Goal: Find specific page/section: Find specific page/section

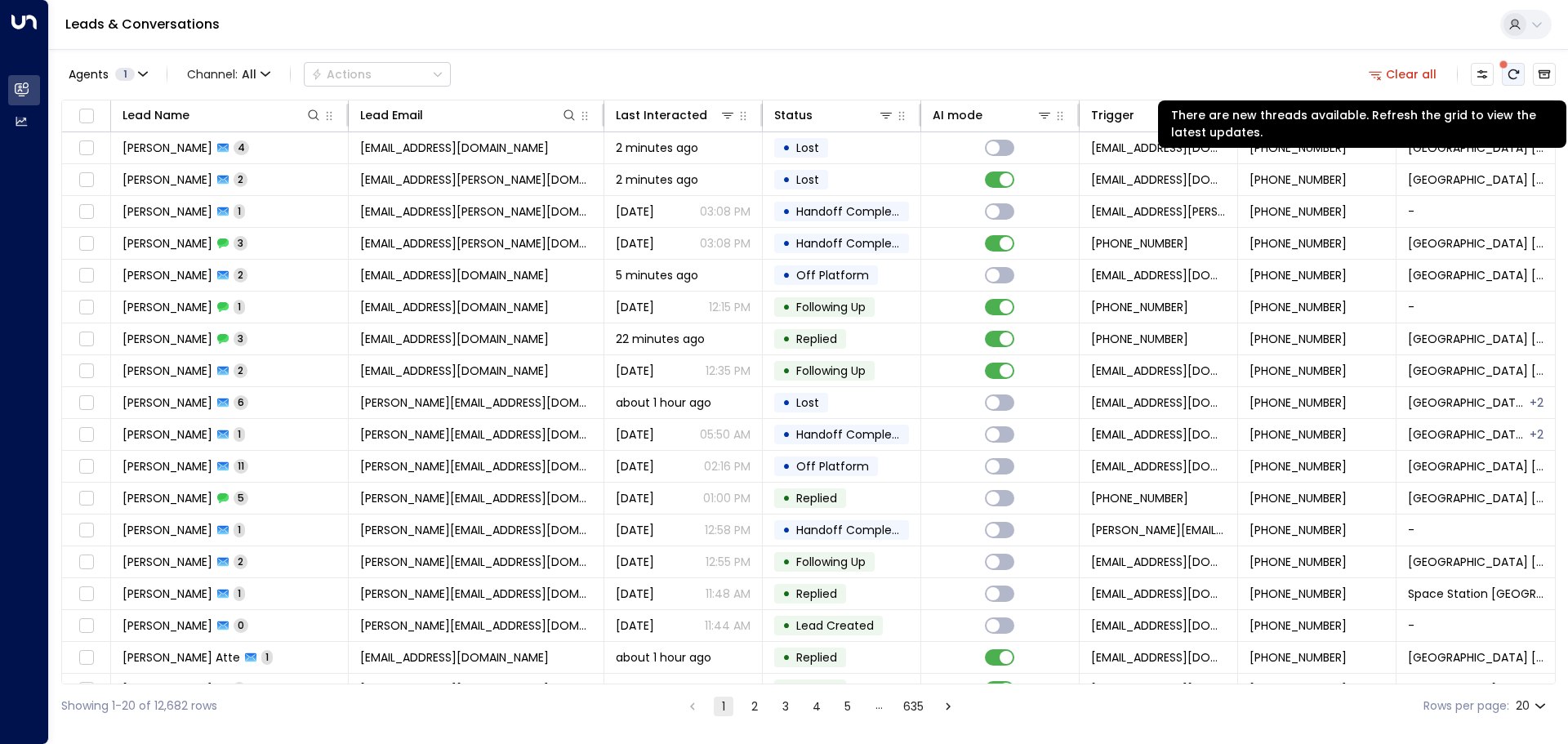
click at [1518, 70] on icon "There are new threads available. Refresh the grid to view the latest updates." at bounding box center [1514, 74] width 11 height 10
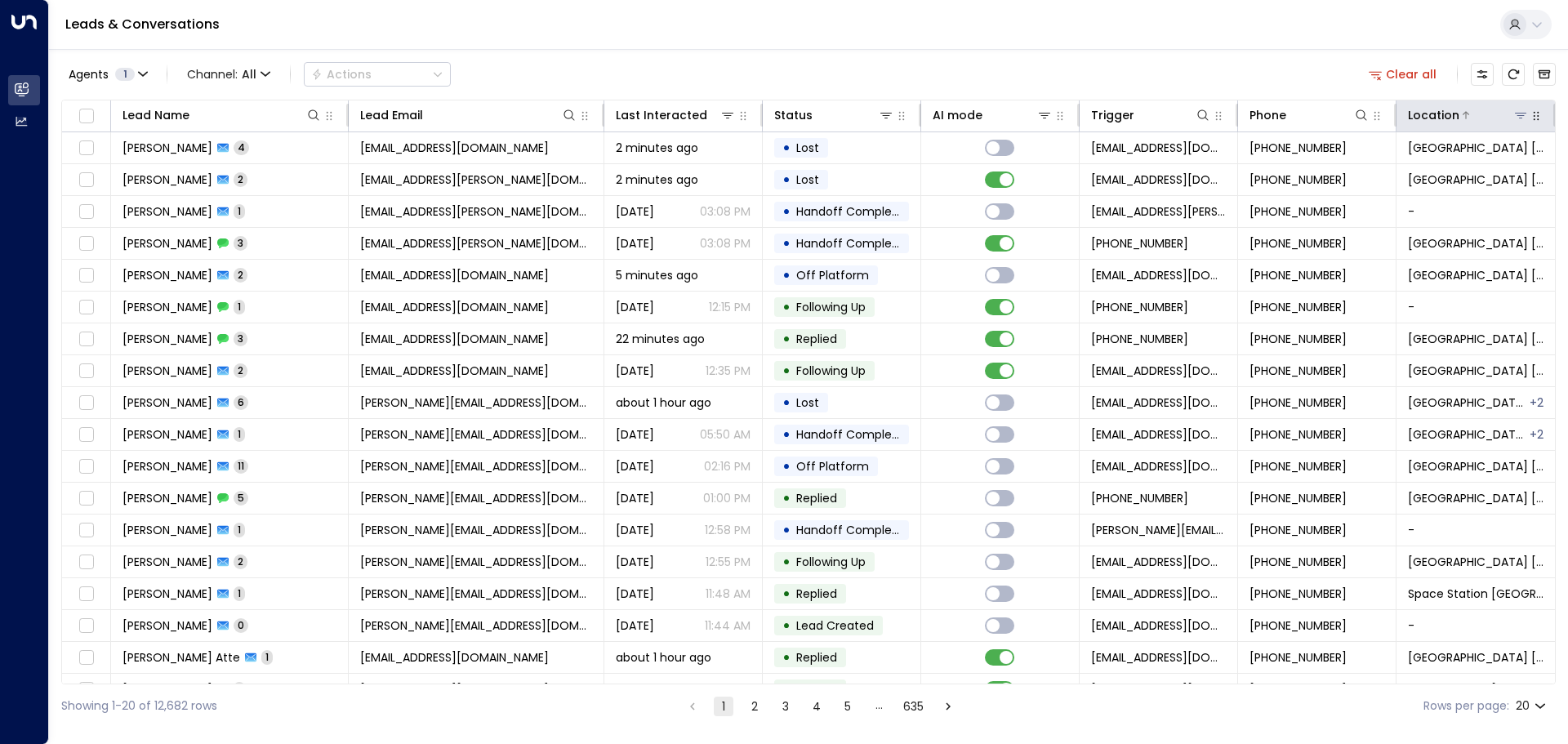
click at [1516, 112] on icon at bounding box center [1520, 115] width 14 height 14
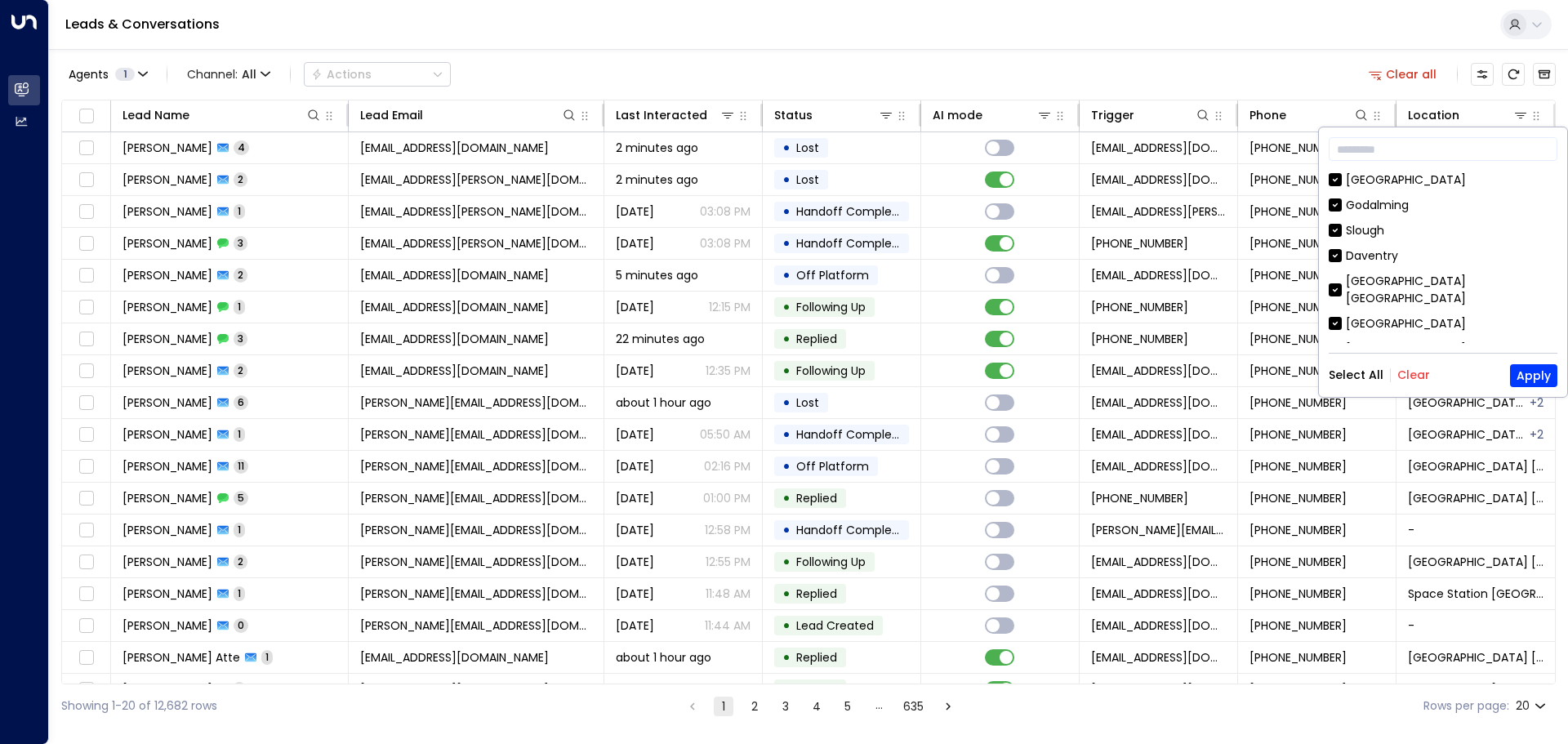
click at [1412, 377] on button "Clear" at bounding box center [1414, 375] width 32 height 14
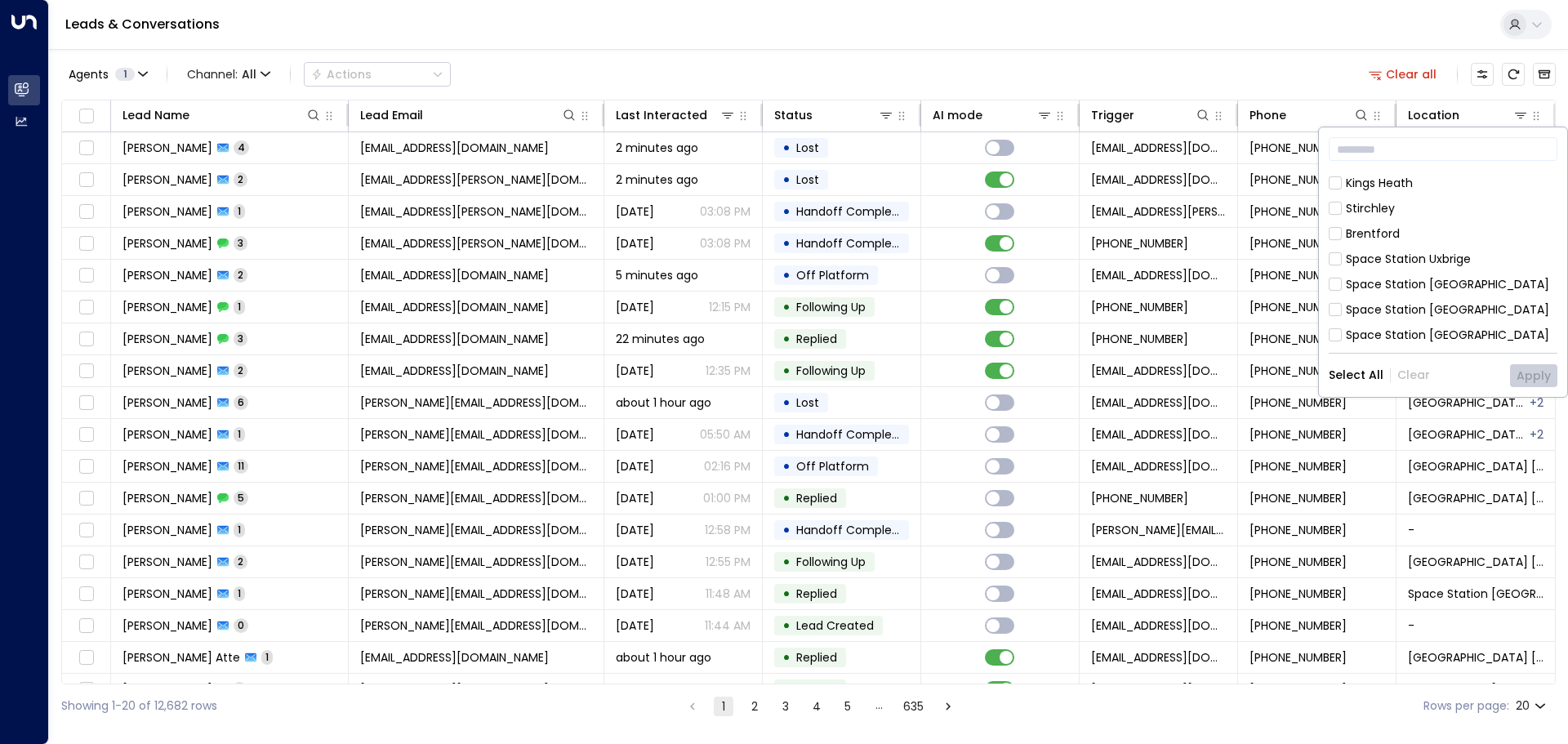
scroll to position [898, 0]
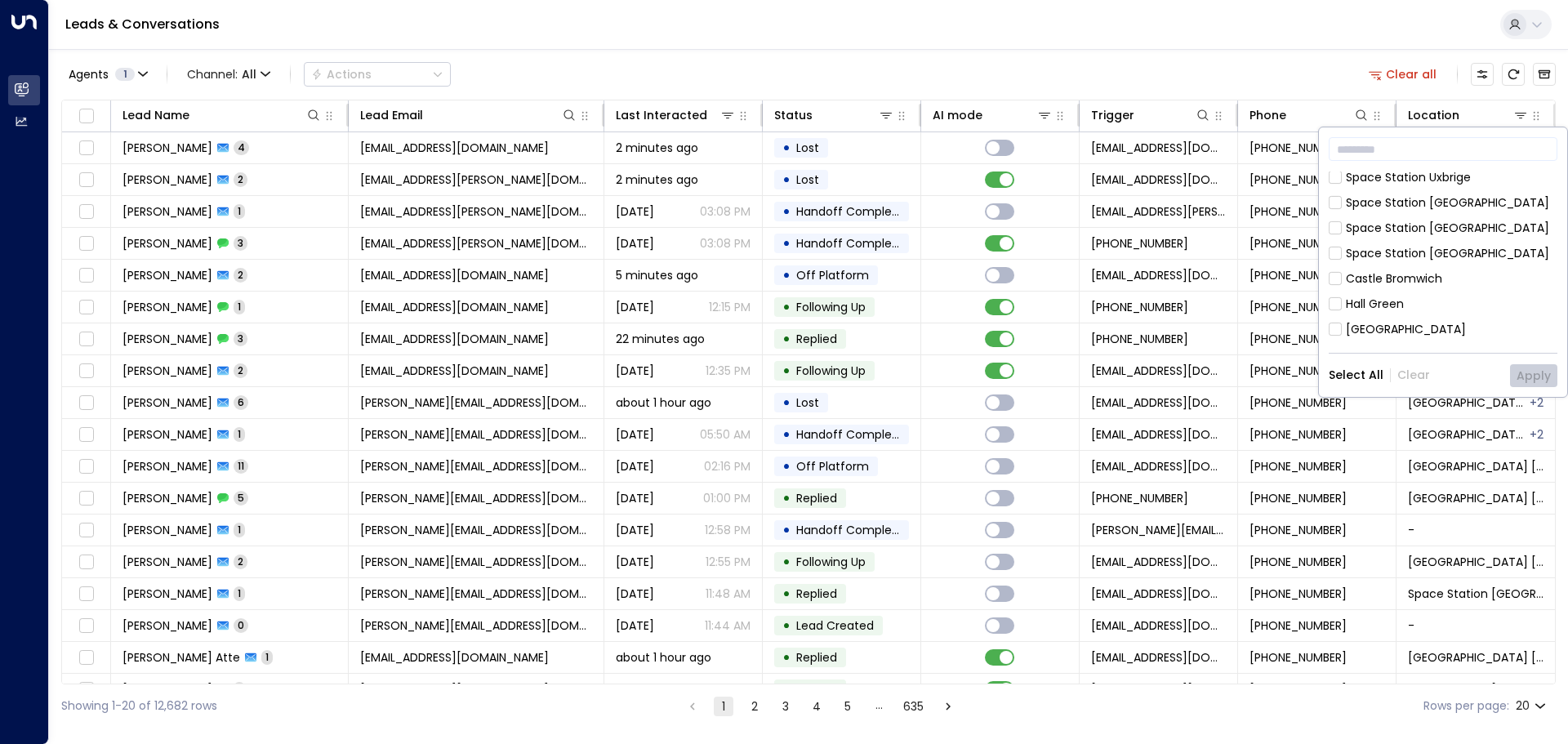
click at [1361, 321] on div "[GEOGRAPHIC_DATA]" at bounding box center [1405, 329] width 120 height 17
click at [1527, 376] on button "Apply" at bounding box center [1534, 375] width 48 height 23
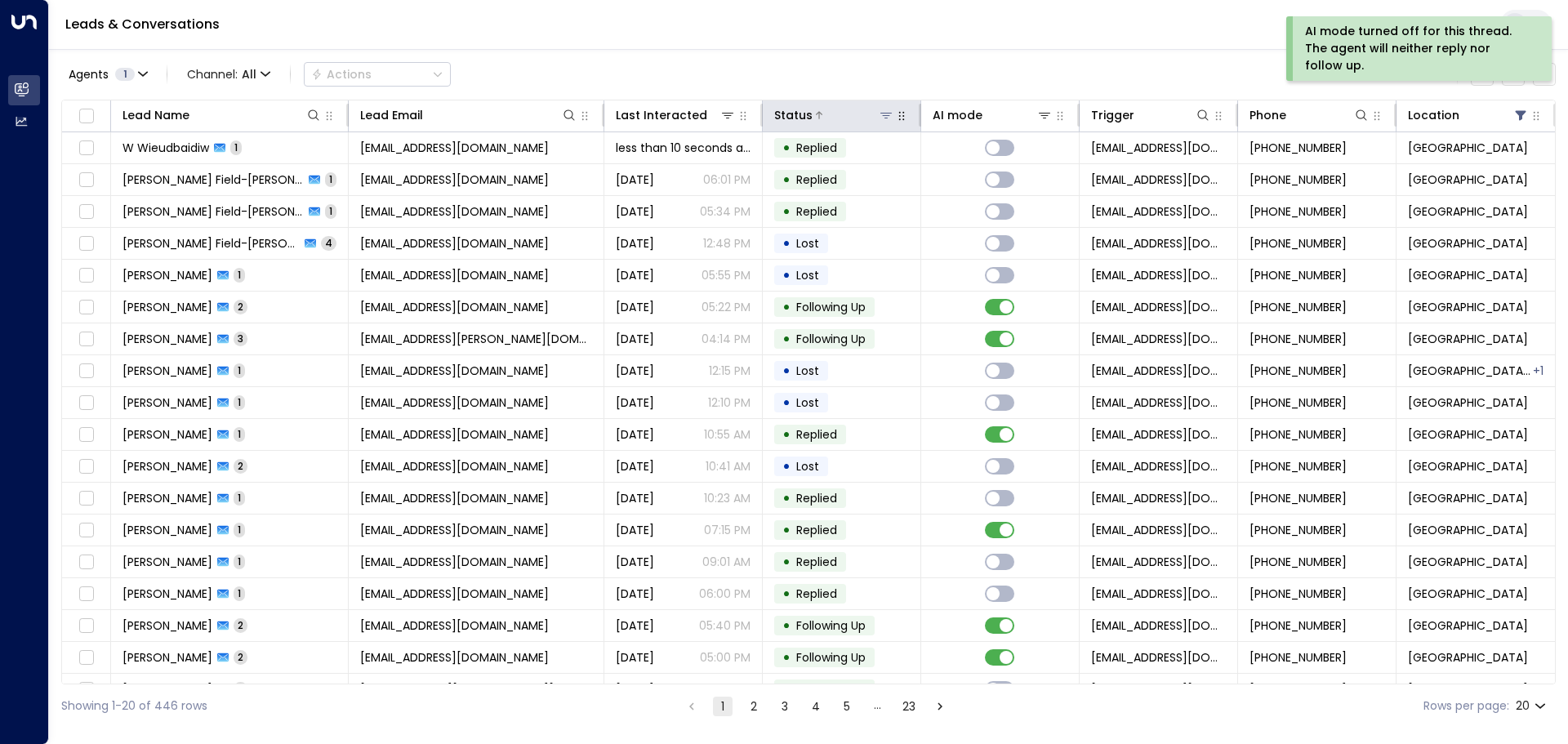
click at [880, 111] on icon at bounding box center [886, 115] width 14 height 14
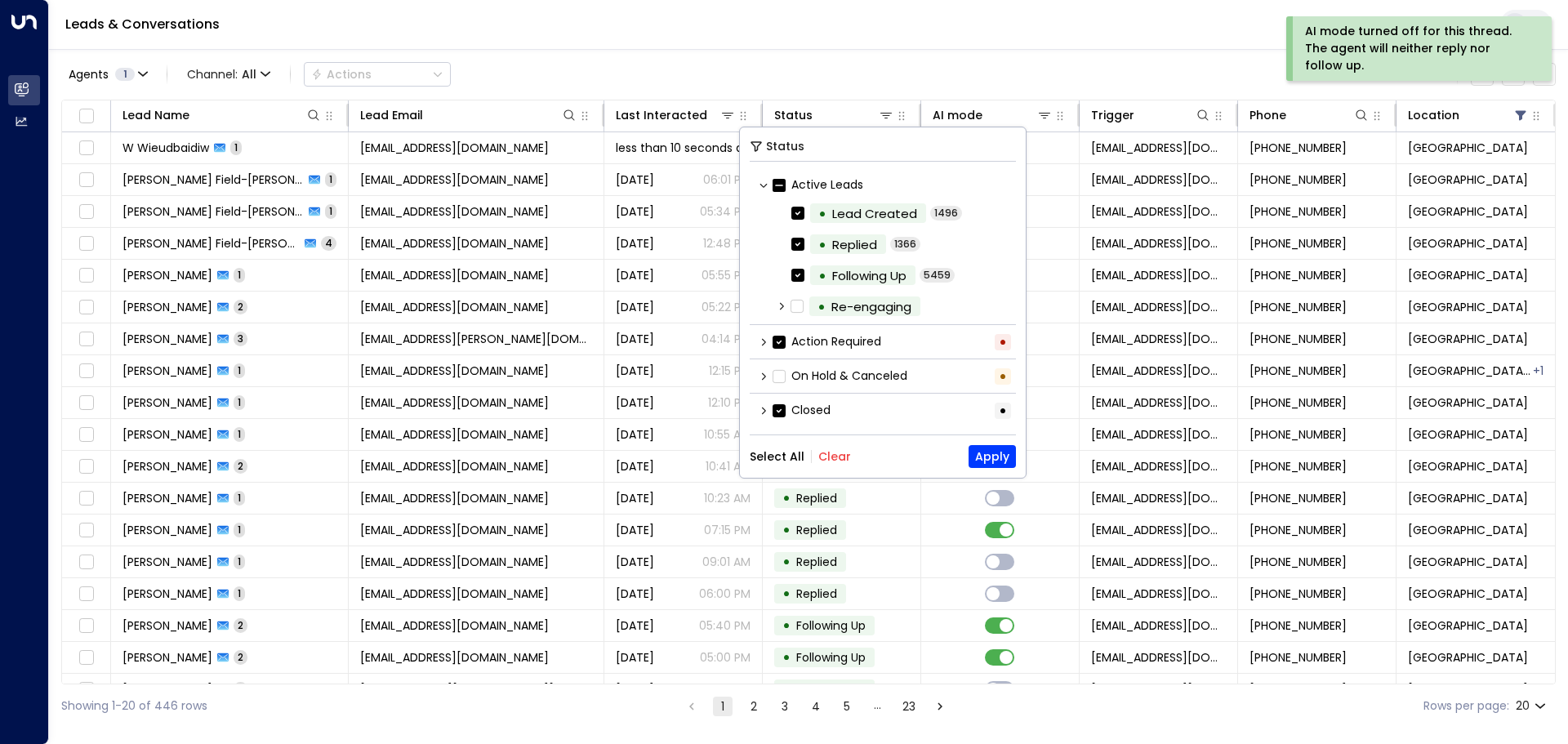
click at [762, 177] on div "Active Leads" at bounding box center [883, 185] width 267 height 27
click at [761, 182] on icon at bounding box center [763, 185] width 10 height 10
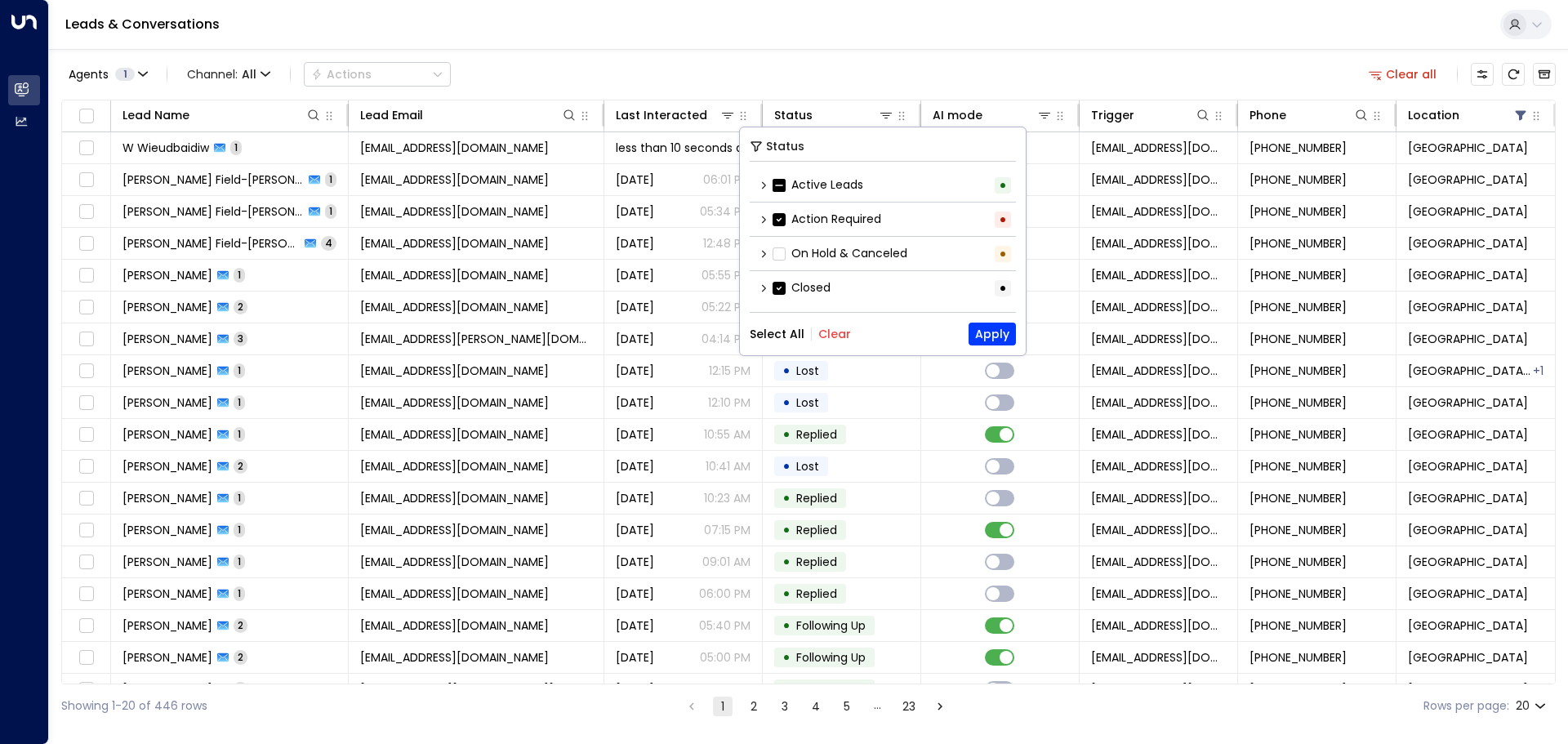
click at [879, 32] on div "Leads & Conversations" at bounding box center [808, 24] width 1519 height 50
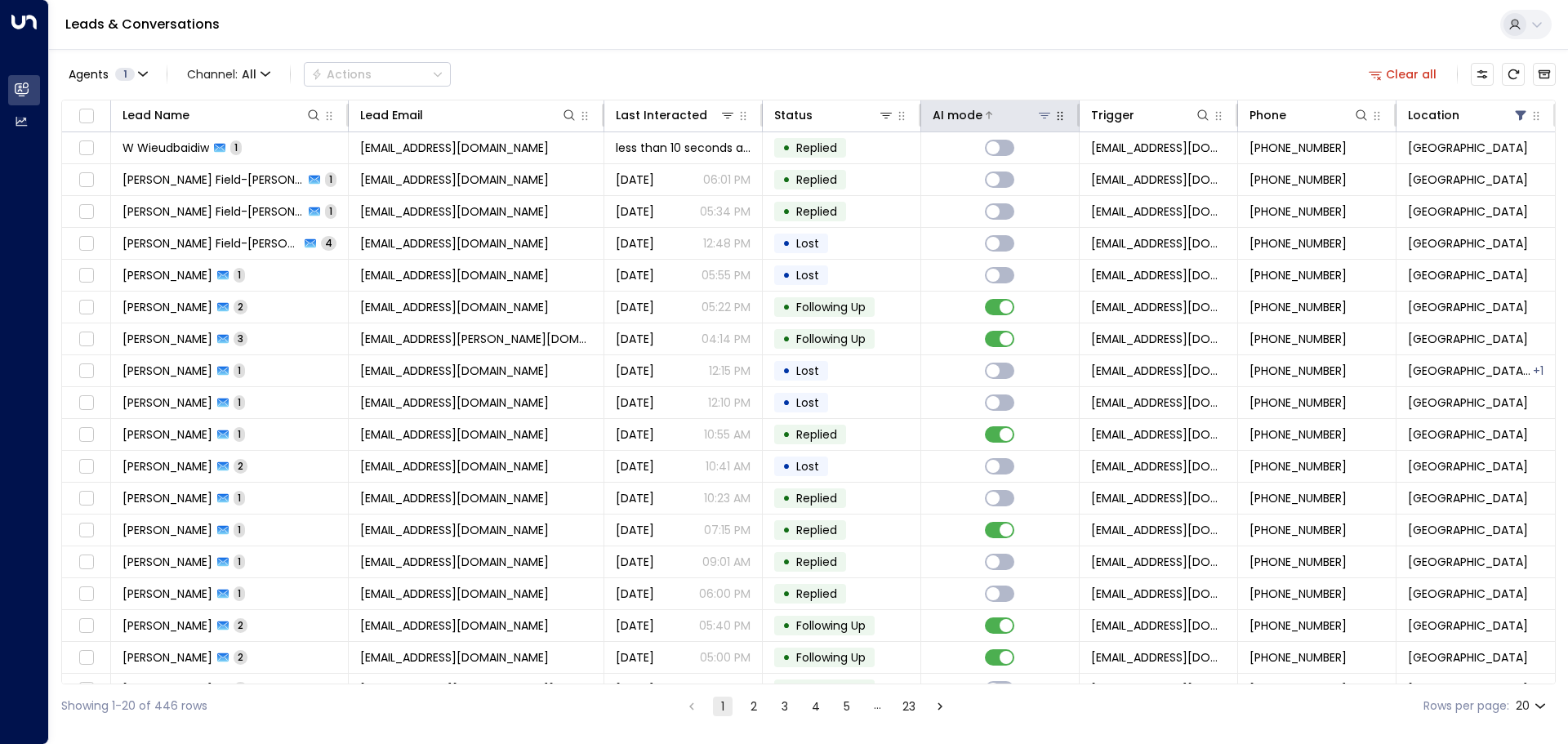
click at [1038, 115] on icon at bounding box center [1044, 115] width 12 height 5
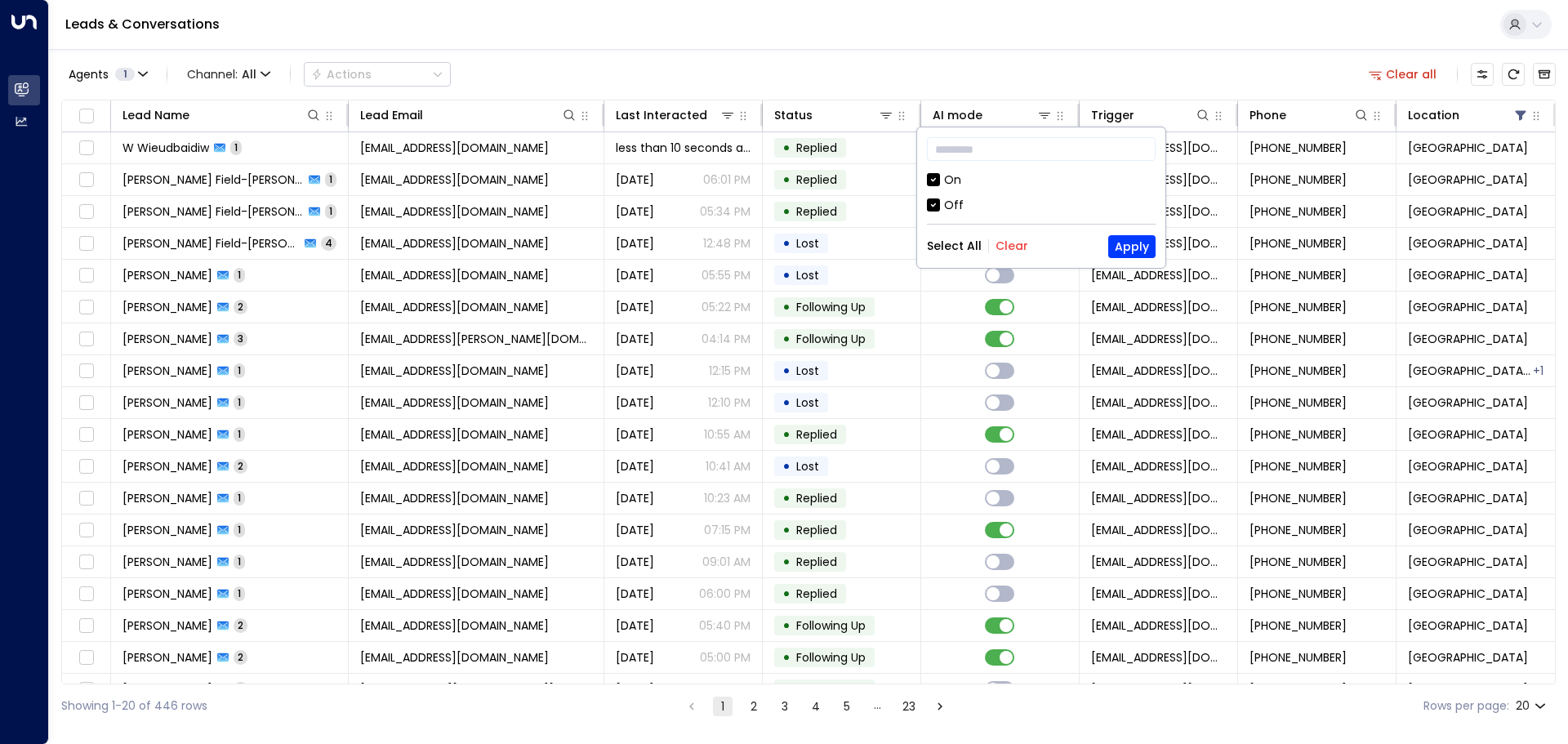
click at [950, 200] on div "Off" at bounding box center [954, 205] width 20 height 17
click at [1149, 249] on button "Apply" at bounding box center [1132, 246] width 48 height 23
